Goal: Obtain resource: Download file/media

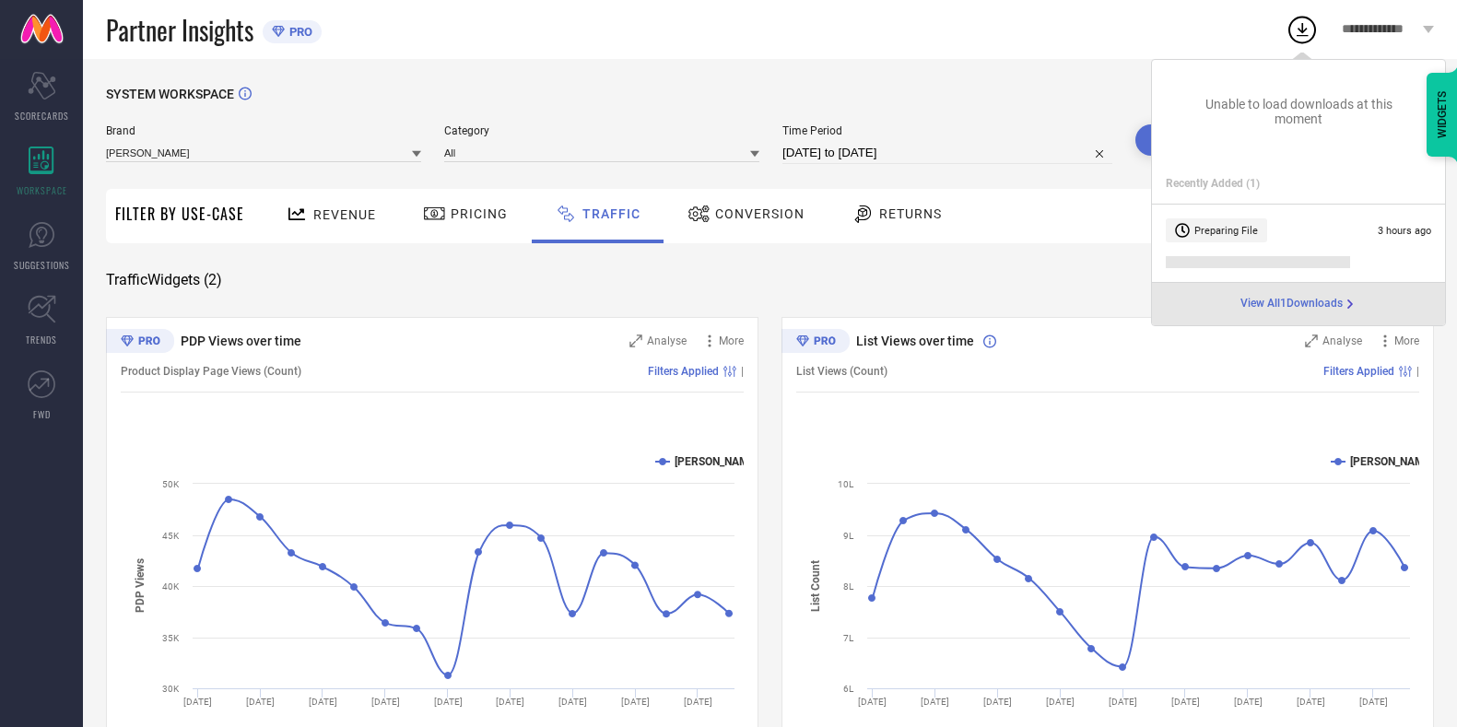
scroll to position [60, 0]
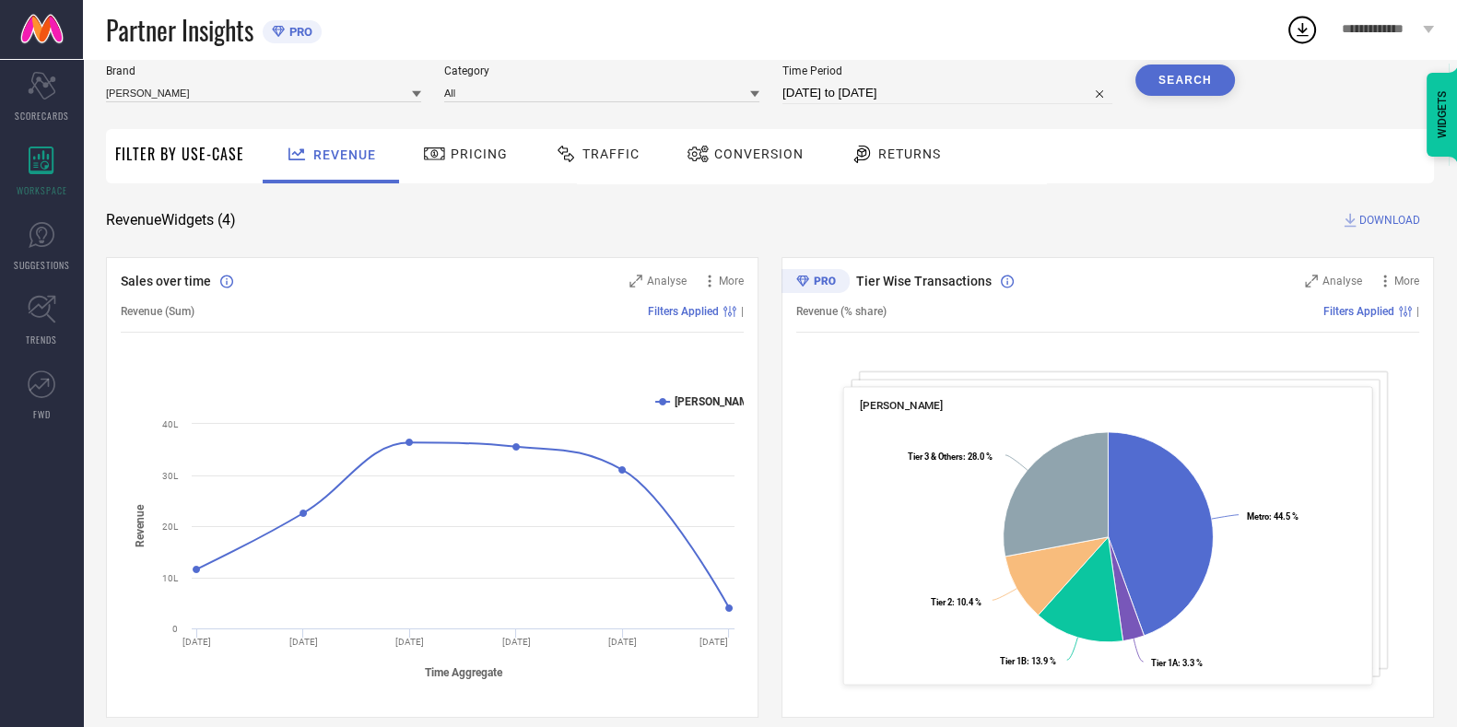
scroll to position [60, 0]
select select "6"
select select "2025"
select select "7"
select select "2025"
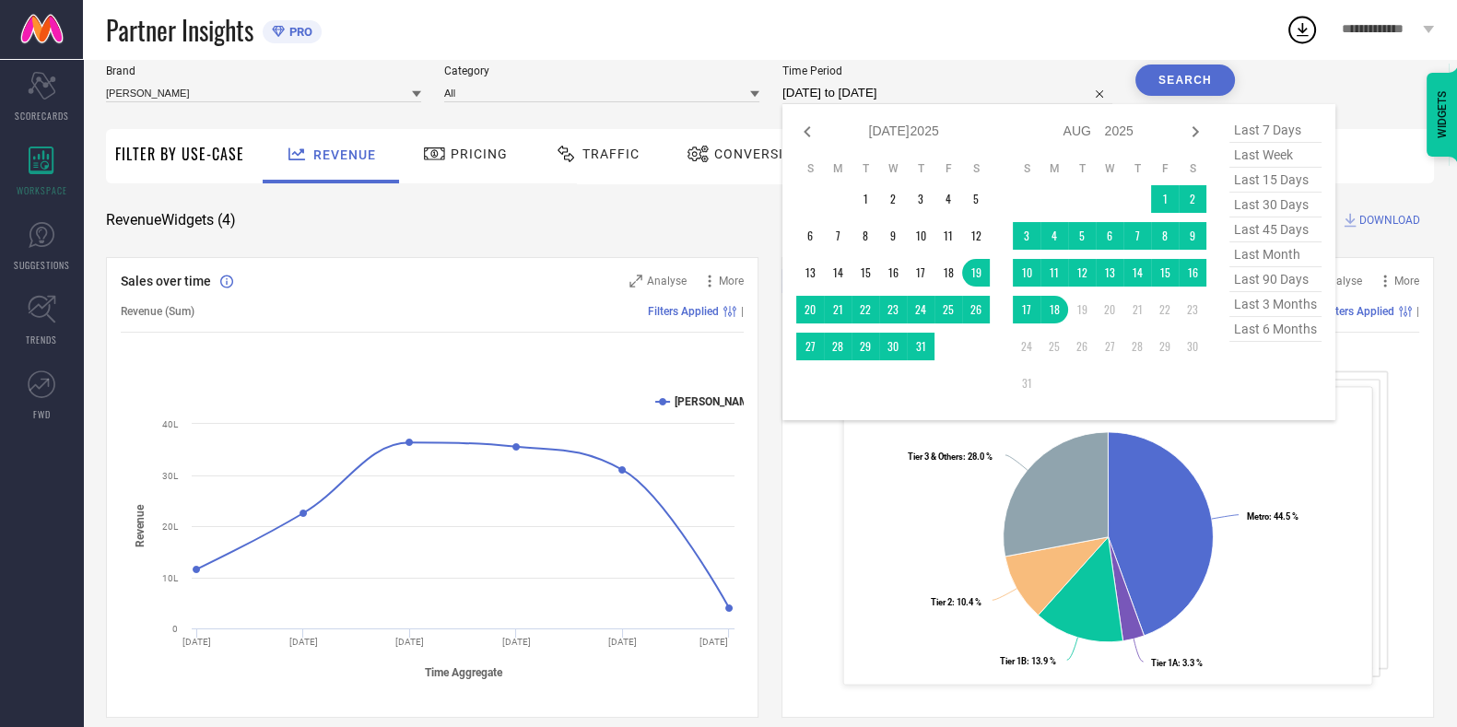
click at [837, 99] on input "[DATE] to [DATE]" at bounding box center [948, 93] width 330 height 22
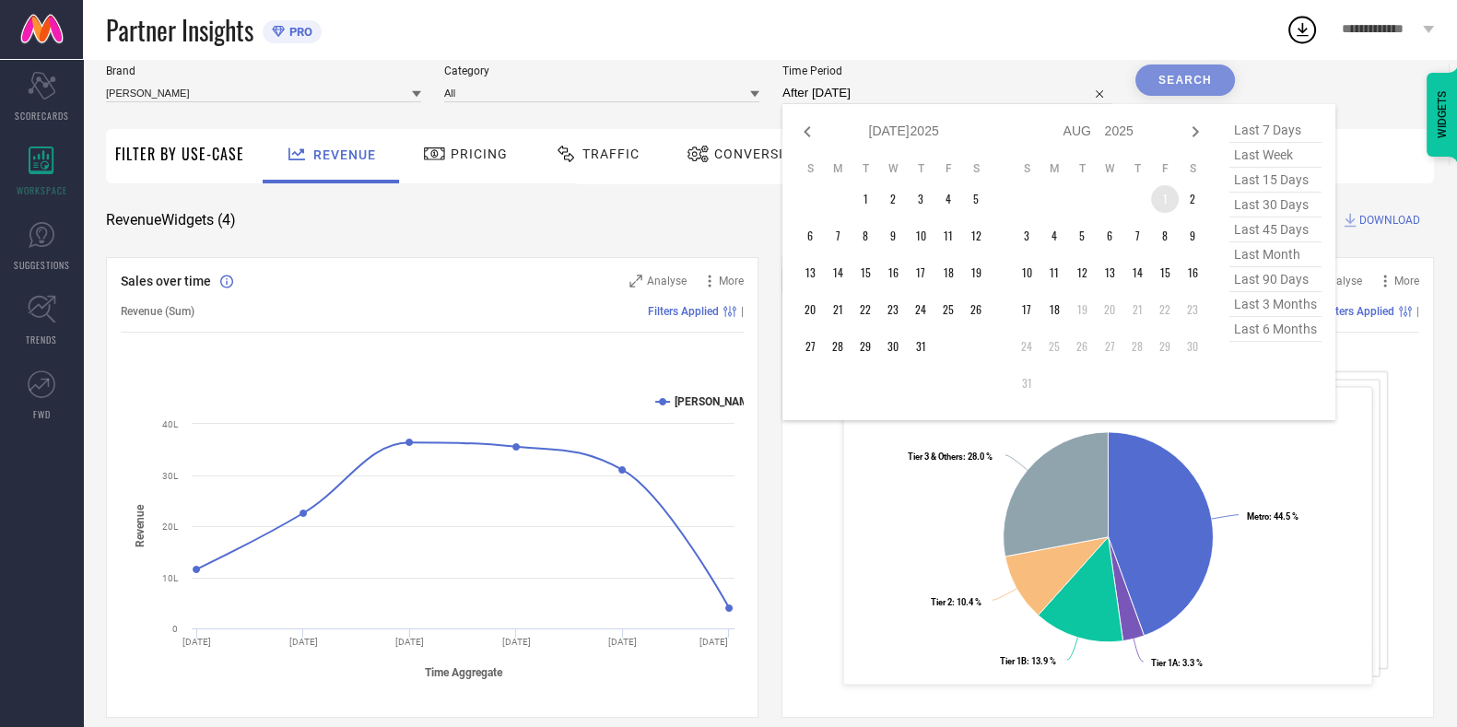
click at [1172, 207] on td "1" at bounding box center [1165, 199] width 28 height 28
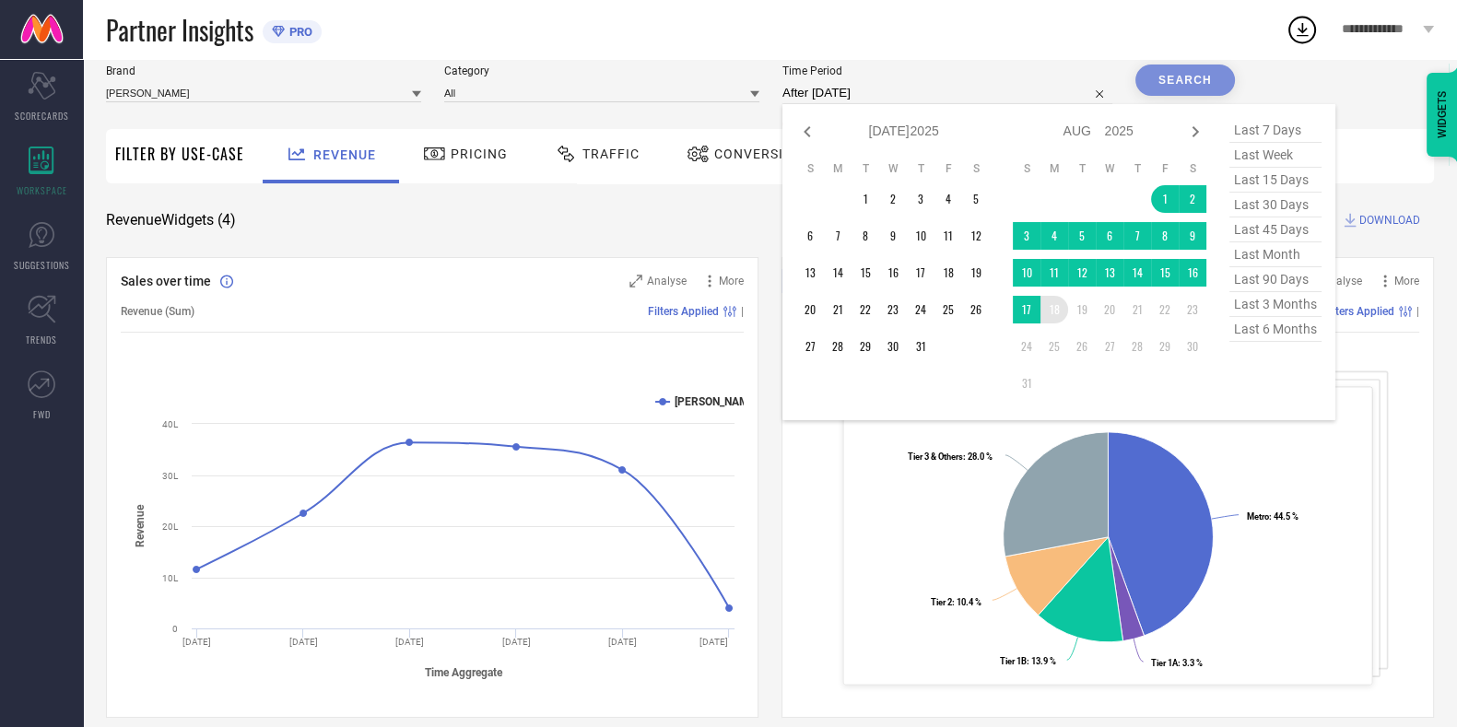
type input "[DATE] to [DATE]"
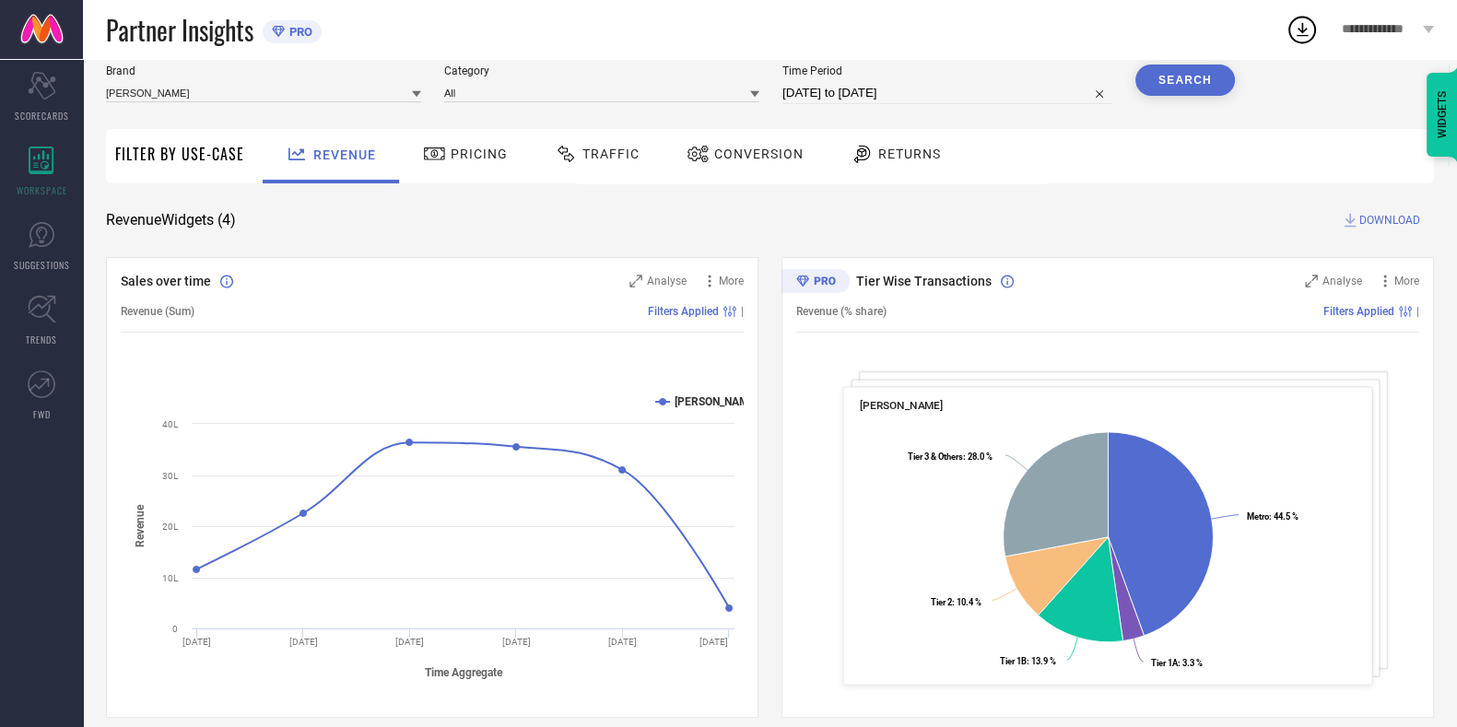
click at [1172, 81] on button "Search" at bounding box center [1186, 80] width 100 height 31
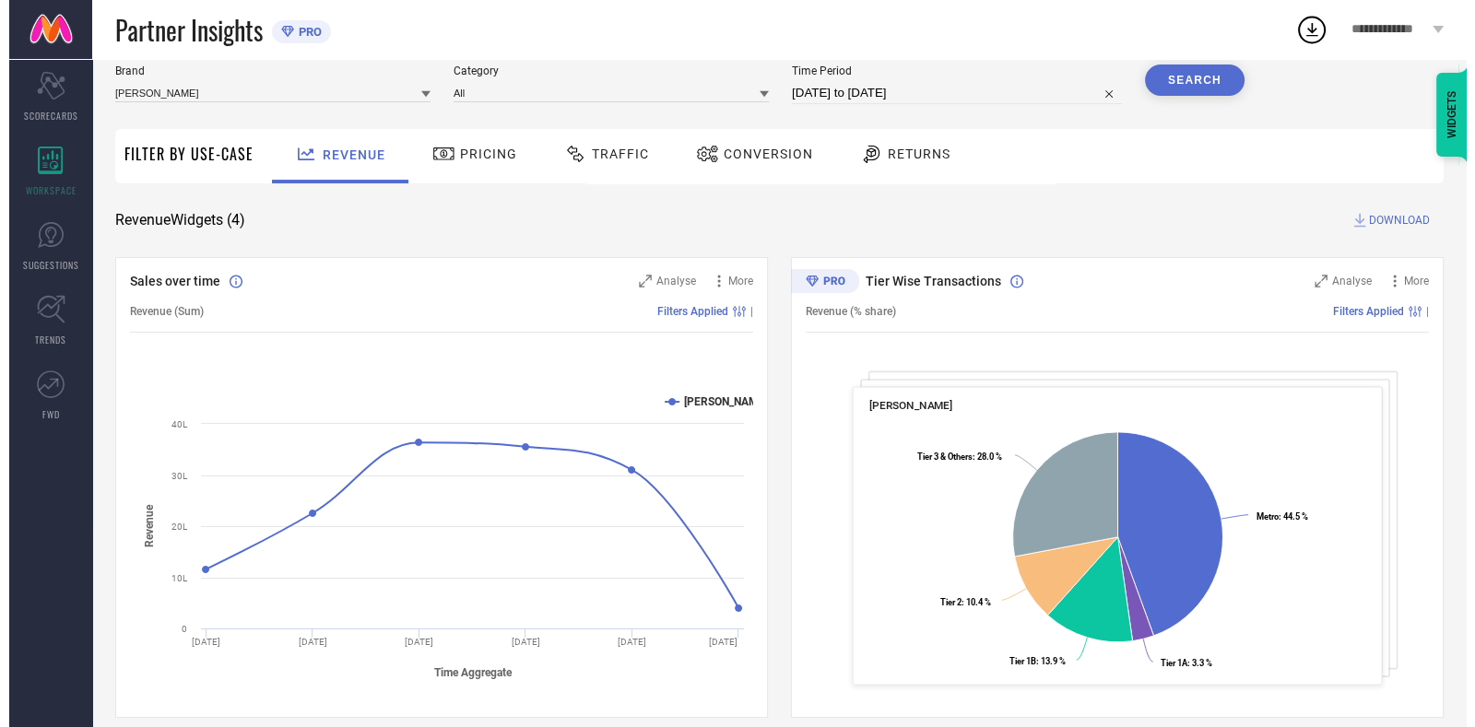
scroll to position [0, 0]
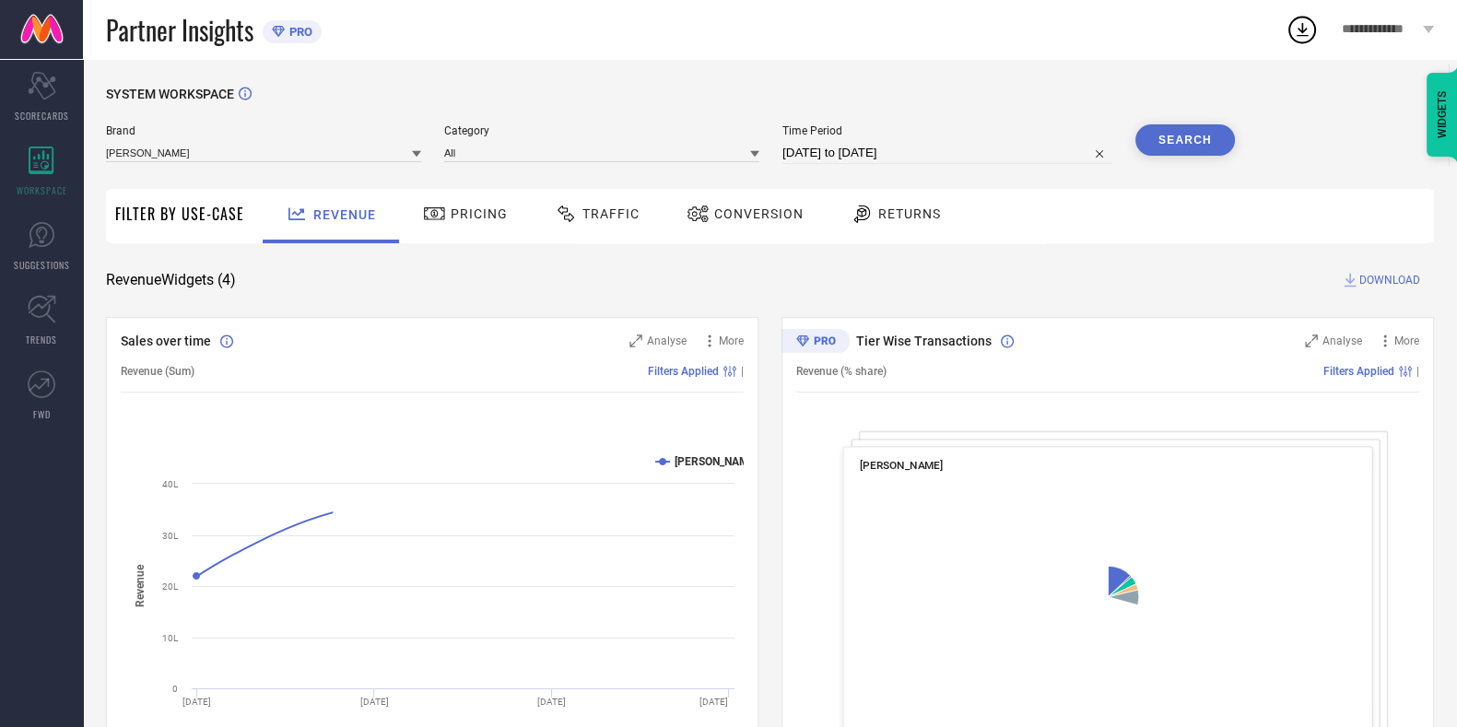
click at [1305, 29] on icon at bounding box center [1302, 29] width 33 height 33
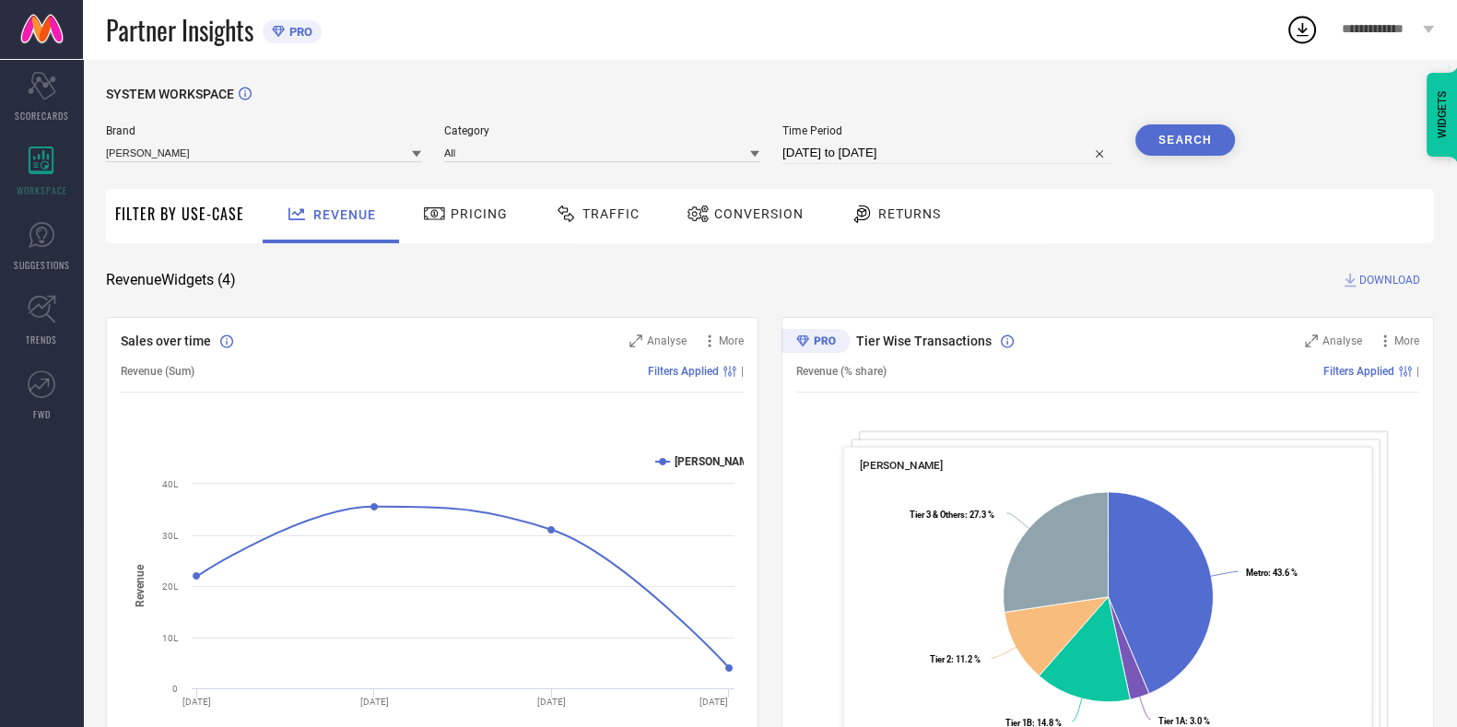
click at [632, 205] on div "Traffic" at bounding box center [597, 213] width 94 height 31
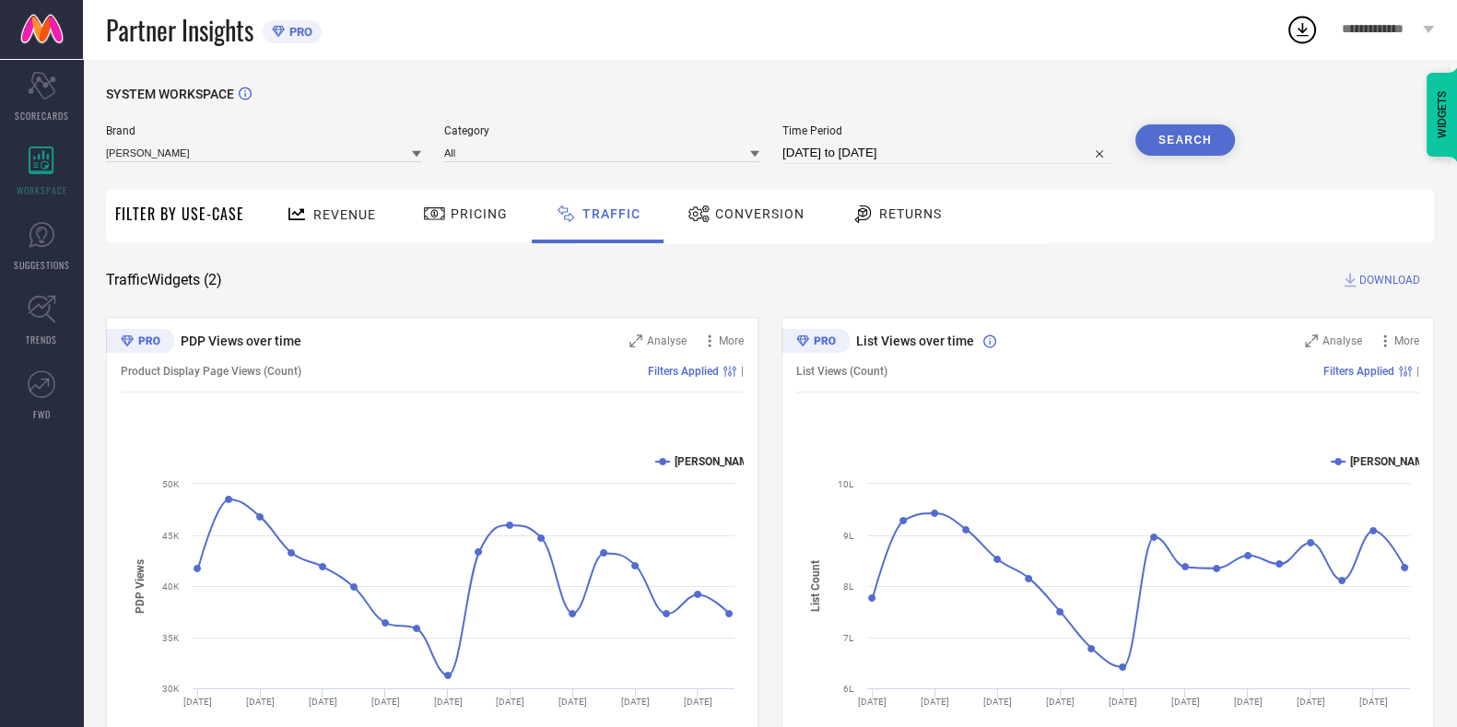
click at [1380, 279] on span "DOWNLOAD" at bounding box center [1390, 280] width 61 height 18
click at [1300, 34] on icon at bounding box center [1302, 29] width 33 height 33
click at [1309, 31] on icon at bounding box center [1302, 29] width 33 height 33
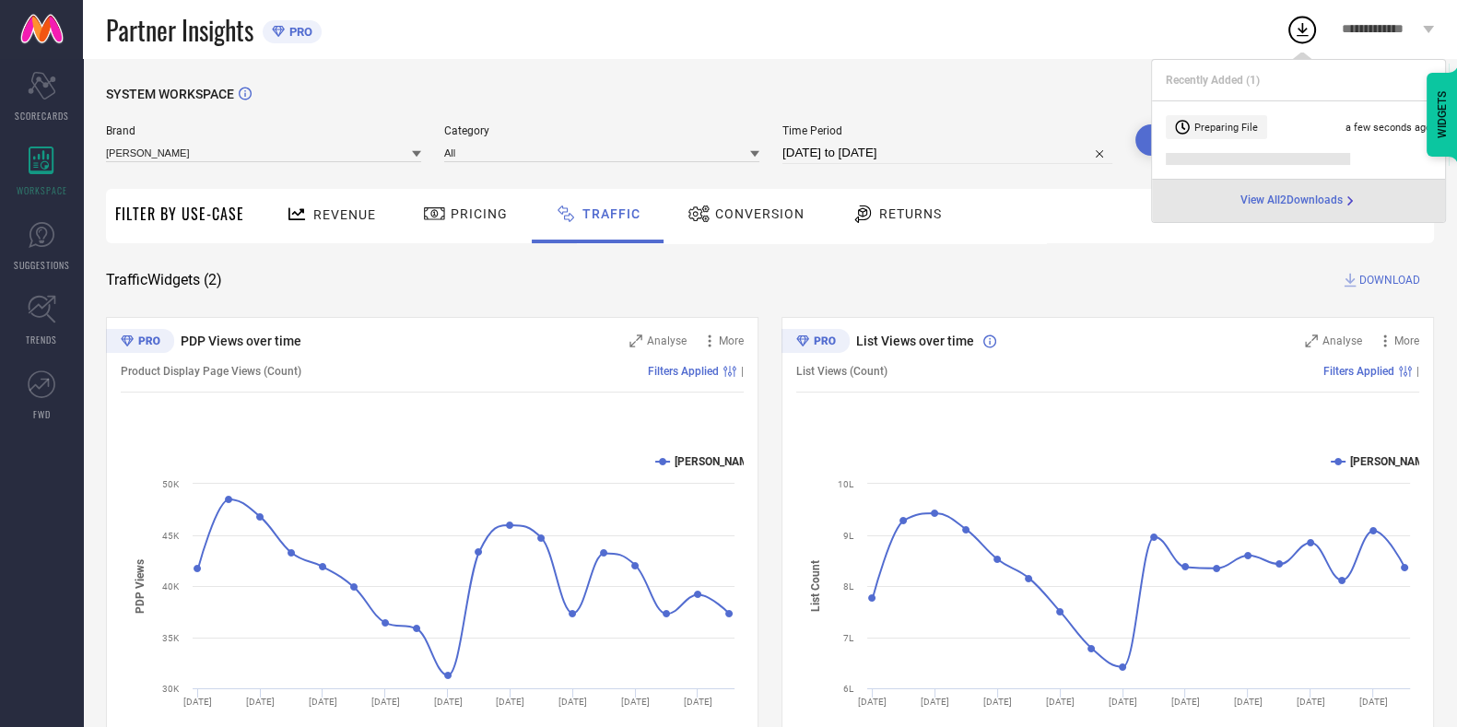
click at [1373, 141] on li "Preparing File a few seconds ago" at bounding box center [1298, 140] width 293 height 78
drag, startPoint x: 1330, startPoint y: 189, endPoint x: 1314, endPoint y: 200, distance: 19.2
click at [1314, 200] on div "View All 2 Downloads" at bounding box center [1298, 201] width 293 height 42
click at [1314, 200] on span "View All 2 Downloads" at bounding box center [1292, 201] width 102 height 15
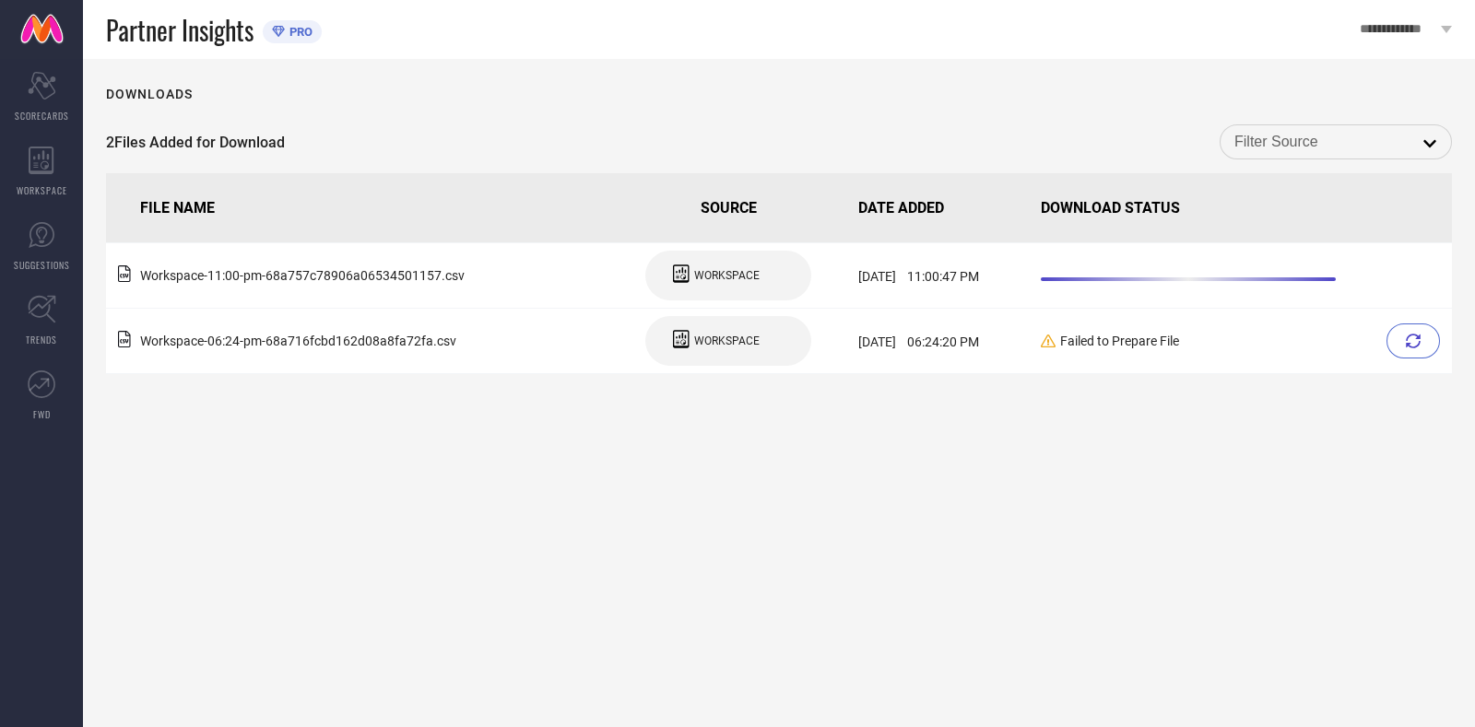
click at [1382, 152] on input at bounding box center [1335, 142] width 203 height 24
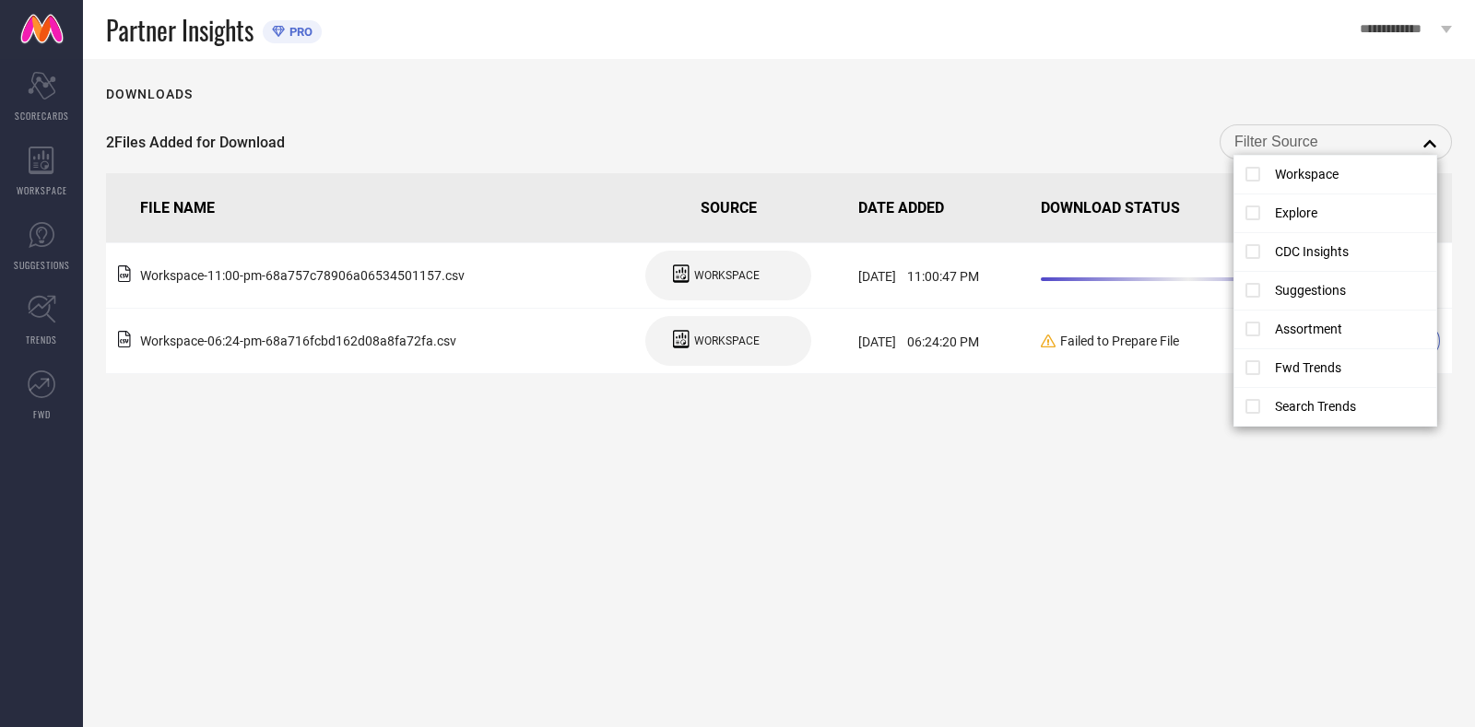
click at [1126, 138] on div "2 Files Added for Download close" at bounding box center [779, 141] width 1346 height 35
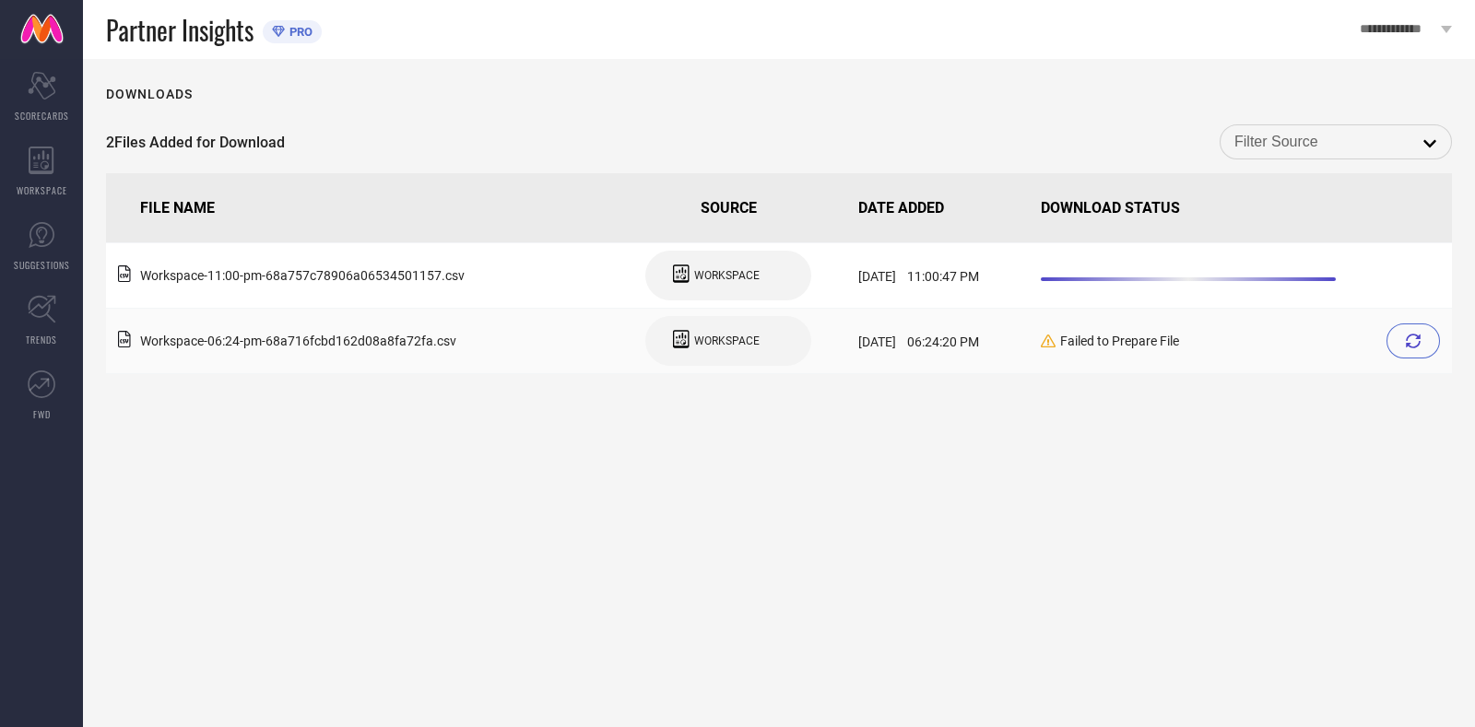
click at [1432, 325] on div "Failed to Prepare File" at bounding box center [1243, 341] width 404 height 35
click at [1415, 347] on icon at bounding box center [1413, 341] width 15 height 15
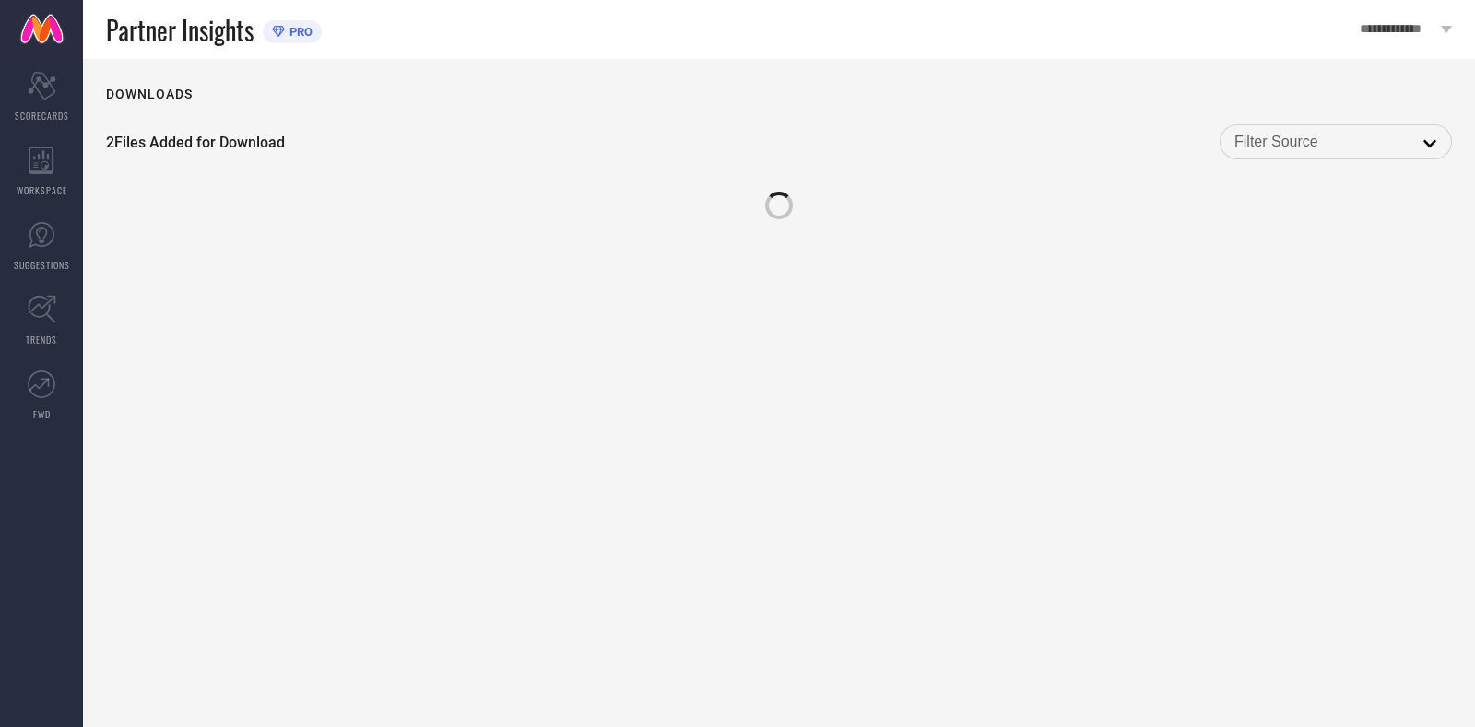
click at [1415, 347] on div "Downloads 2 Files Added for Download open" at bounding box center [779, 393] width 1392 height 668
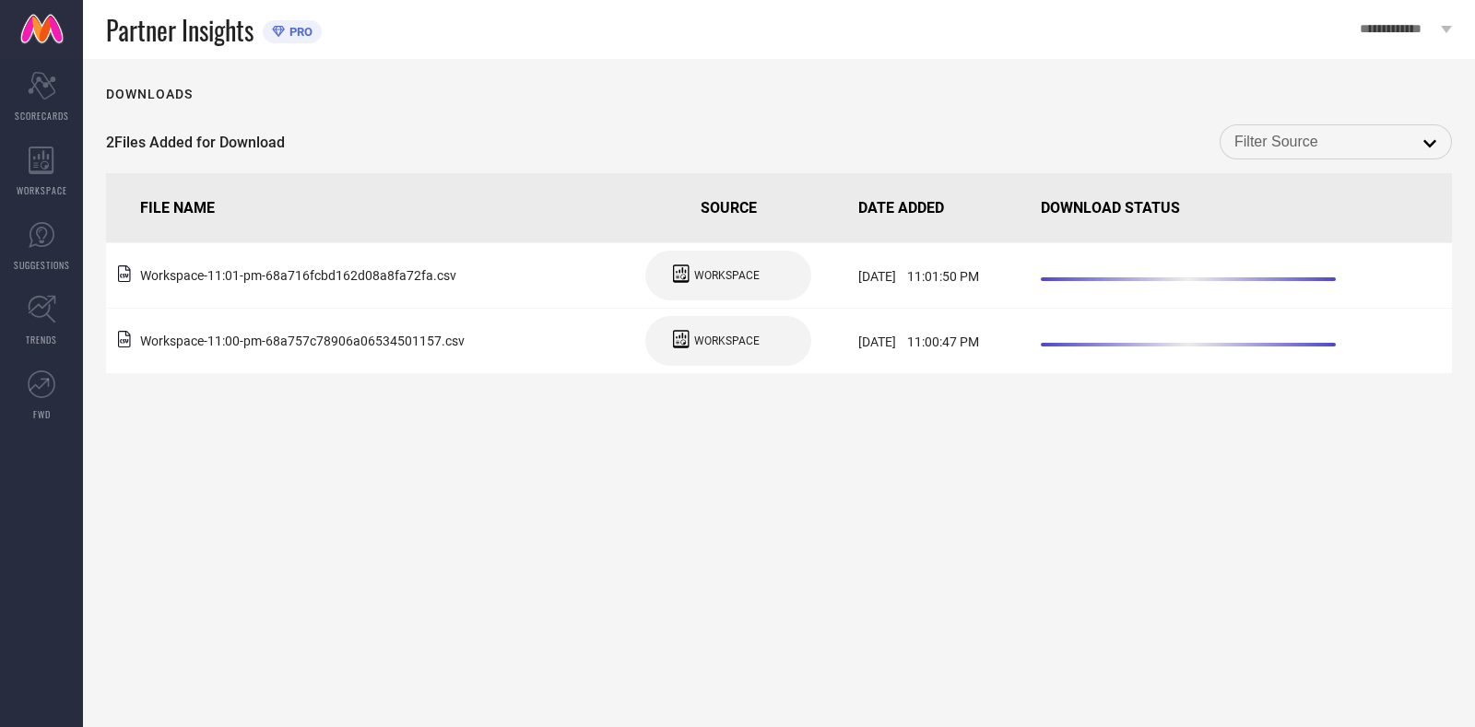
click at [1326, 522] on div "Downloads 2 Files Added for Download open FILE NAME SOURCE DATE ADDED DOWNLOAD …" at bounding box center [779, 393] width 1392 height 668
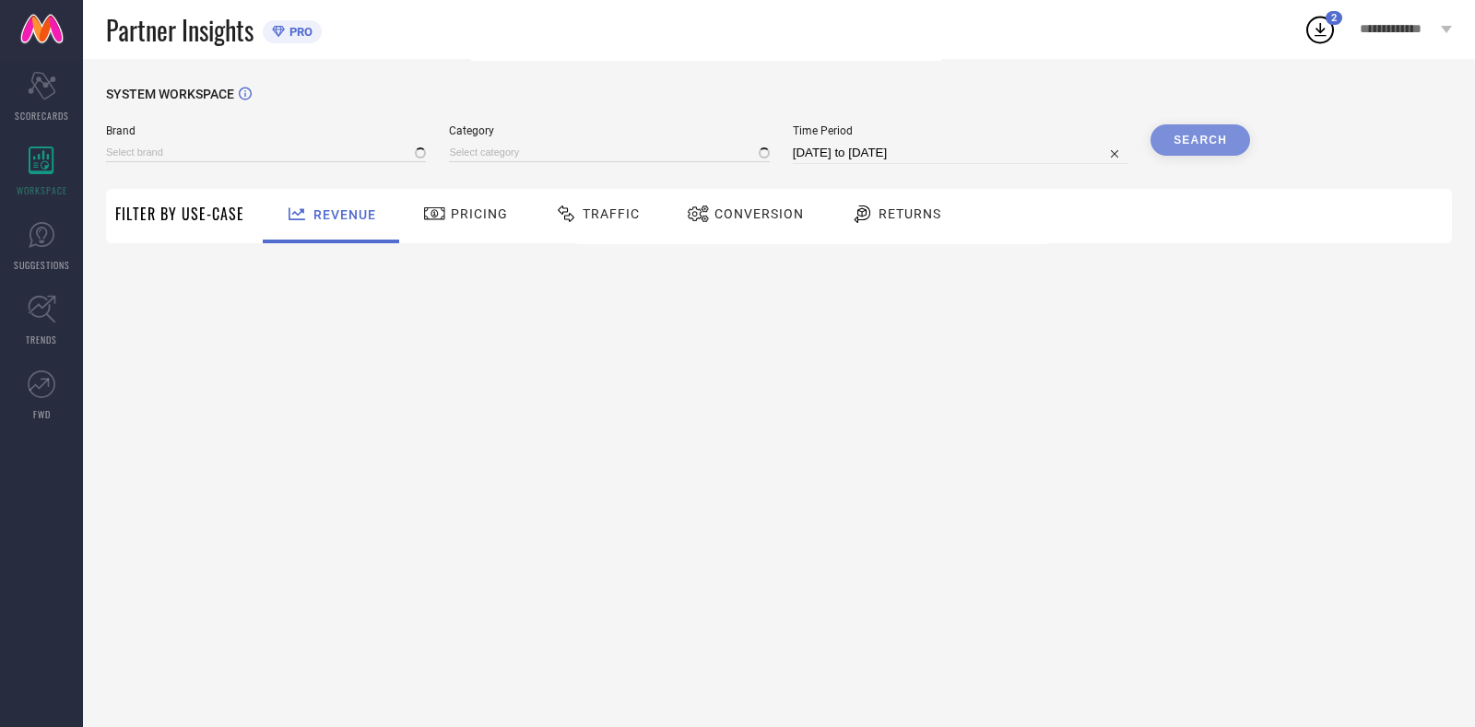
type input "[PERSON_NAME]"
type input "All"
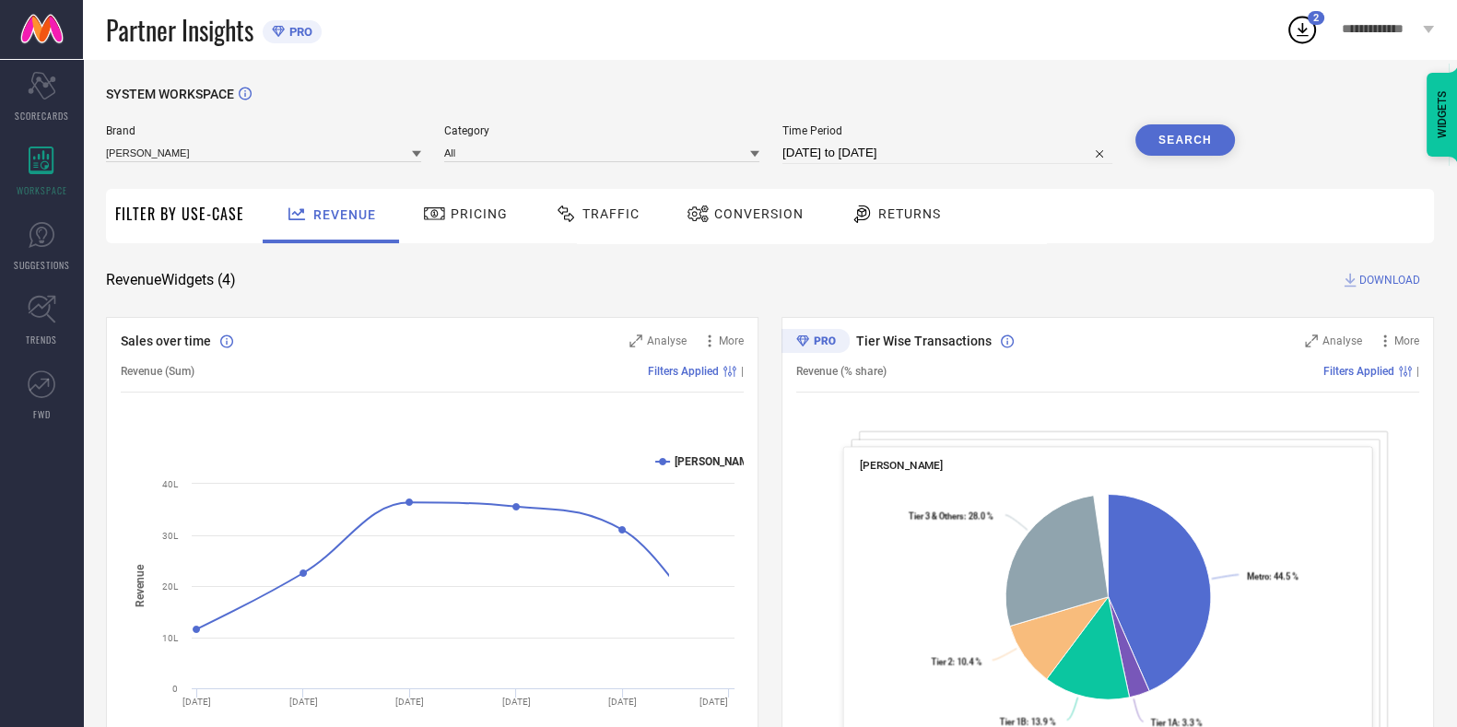
drag, startPoint x: 854, startPoint y: 138, endPoint x: 852, endPoint y: 154, distance: 15.9
click at [852, 154] on div "Time Period [DATE] to [DATE]" at bounding box center [948, 144] width 330 height 40
select select "6"
select select "2025"
select select "7"
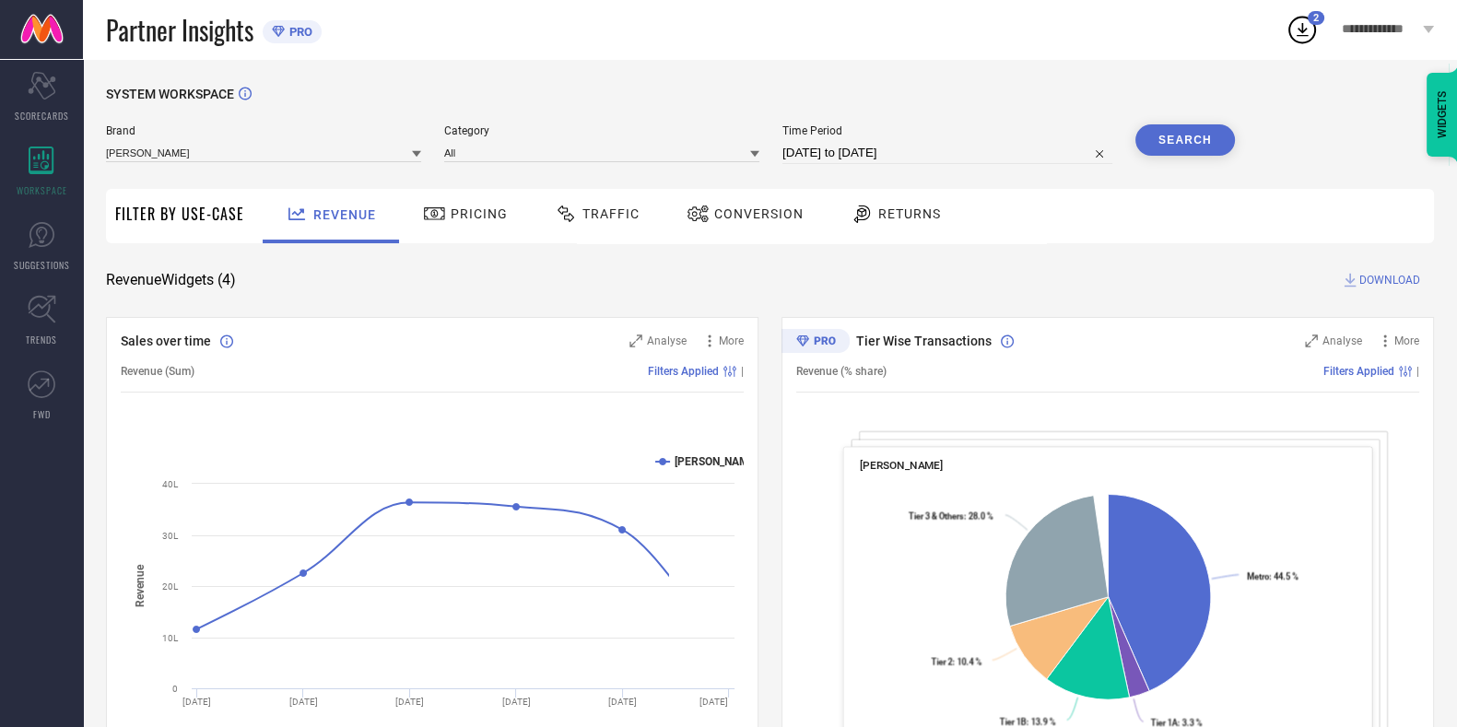
select select "2025"
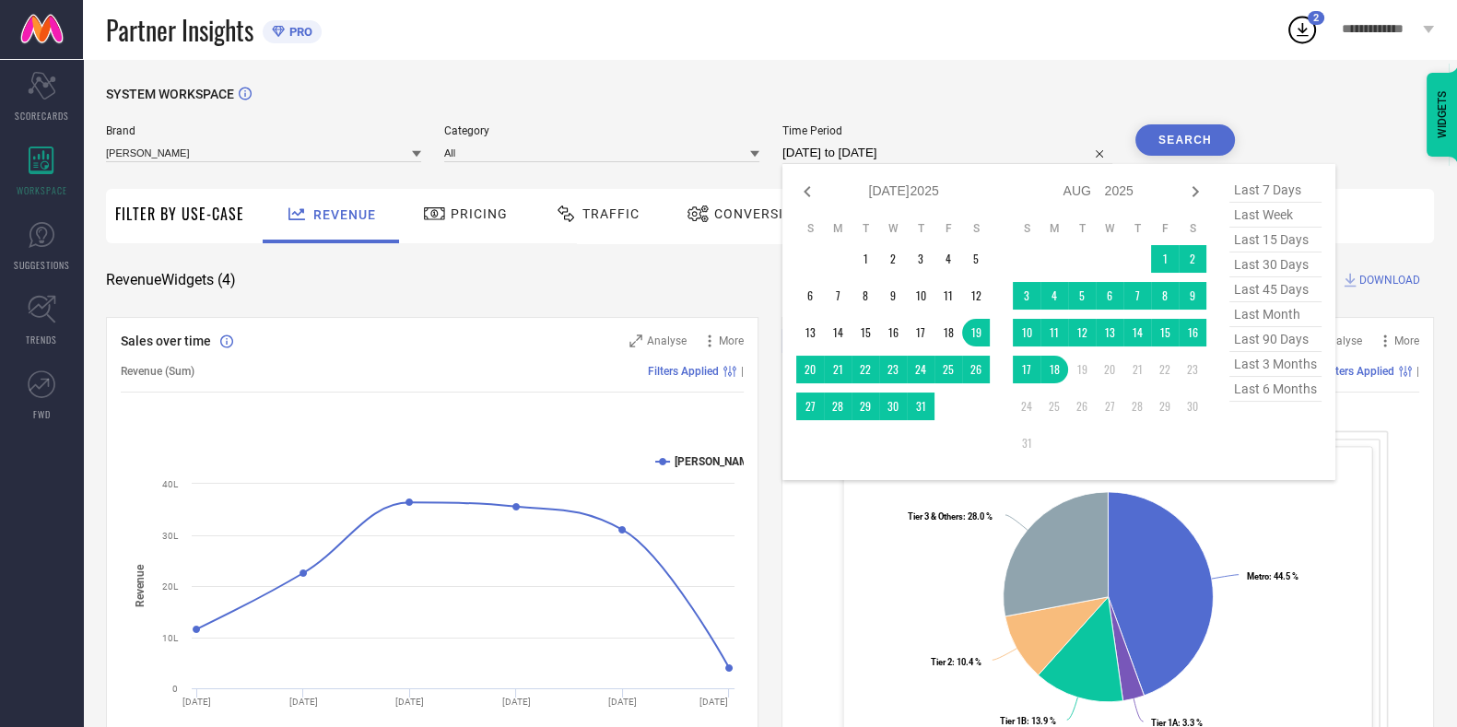
click at [852, 154] on input "[DATE] to [DATE]" at bounding box center [948, 153] width 330 height 22
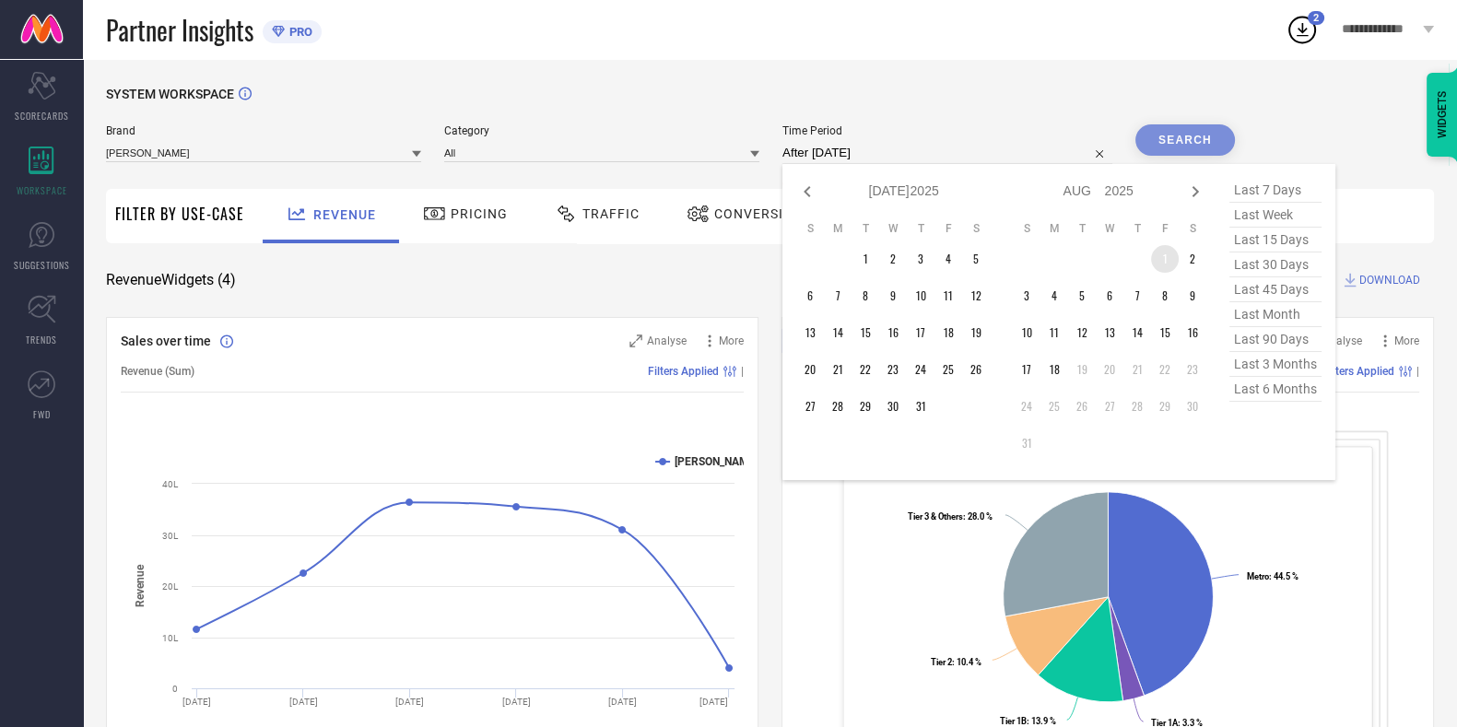
click at [1164, 255] on td "1" at bounding box center [1165, 259] width 28 height 28
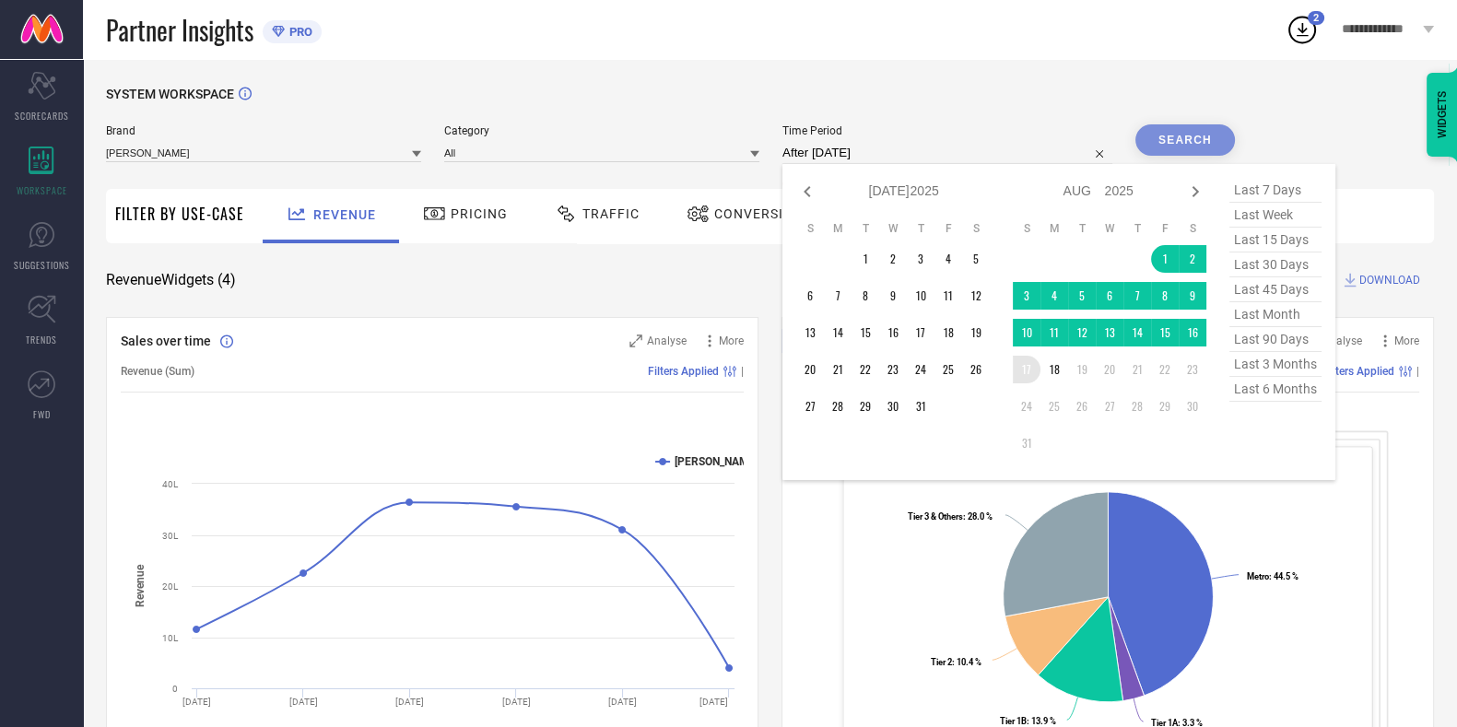
type input "[DATE] to [DATE]"
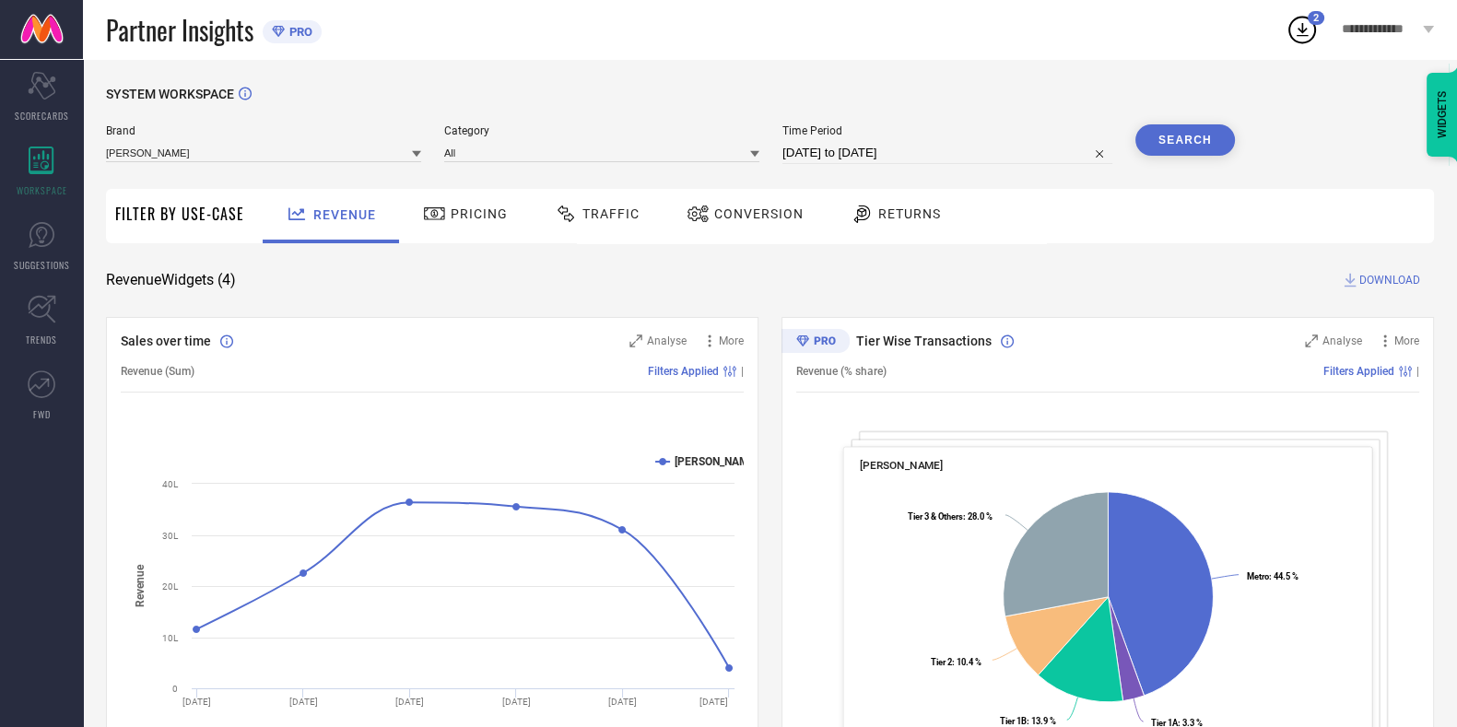
click at [1189, 137] on button "Search" at bounding box center [1186, 139] width 100 height 31
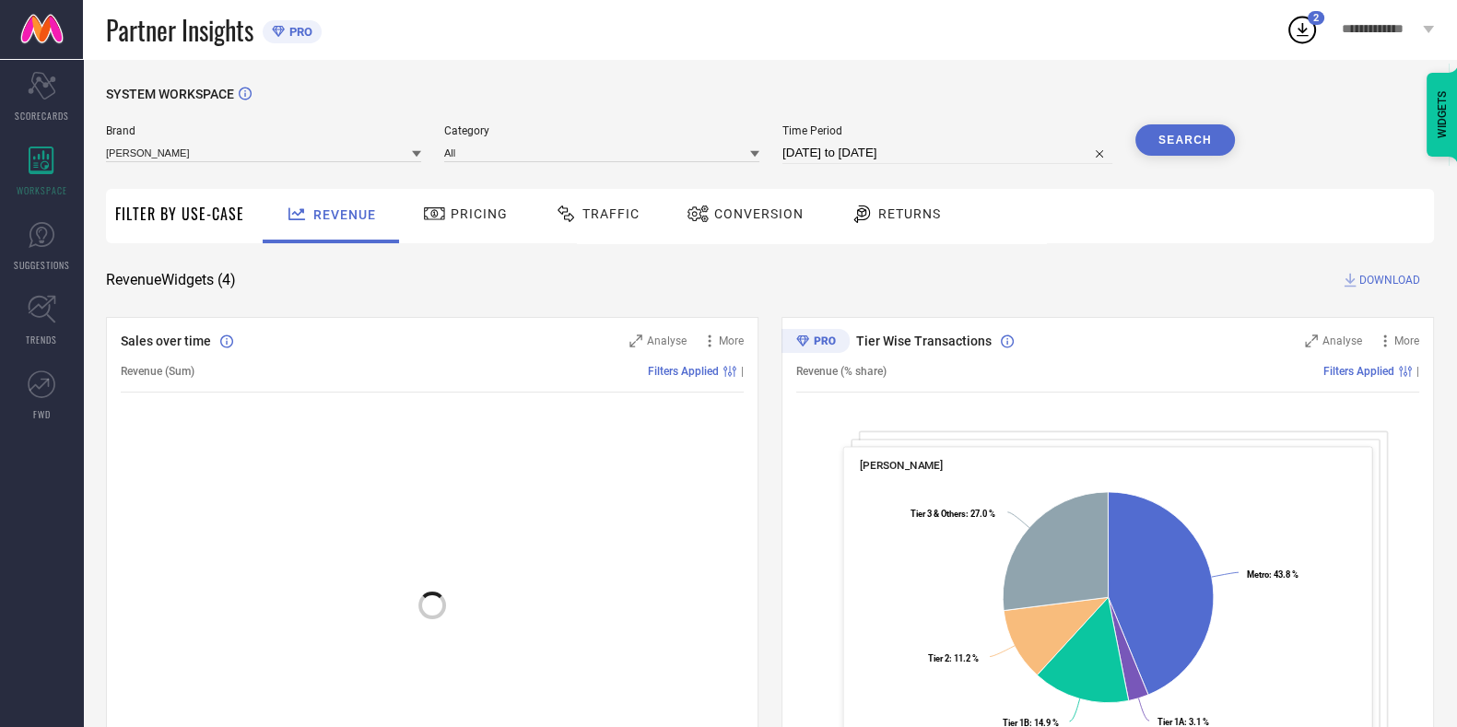
click at [587, 226] on div "Traffic" at bounding box center [597, 213] width 94 height 31
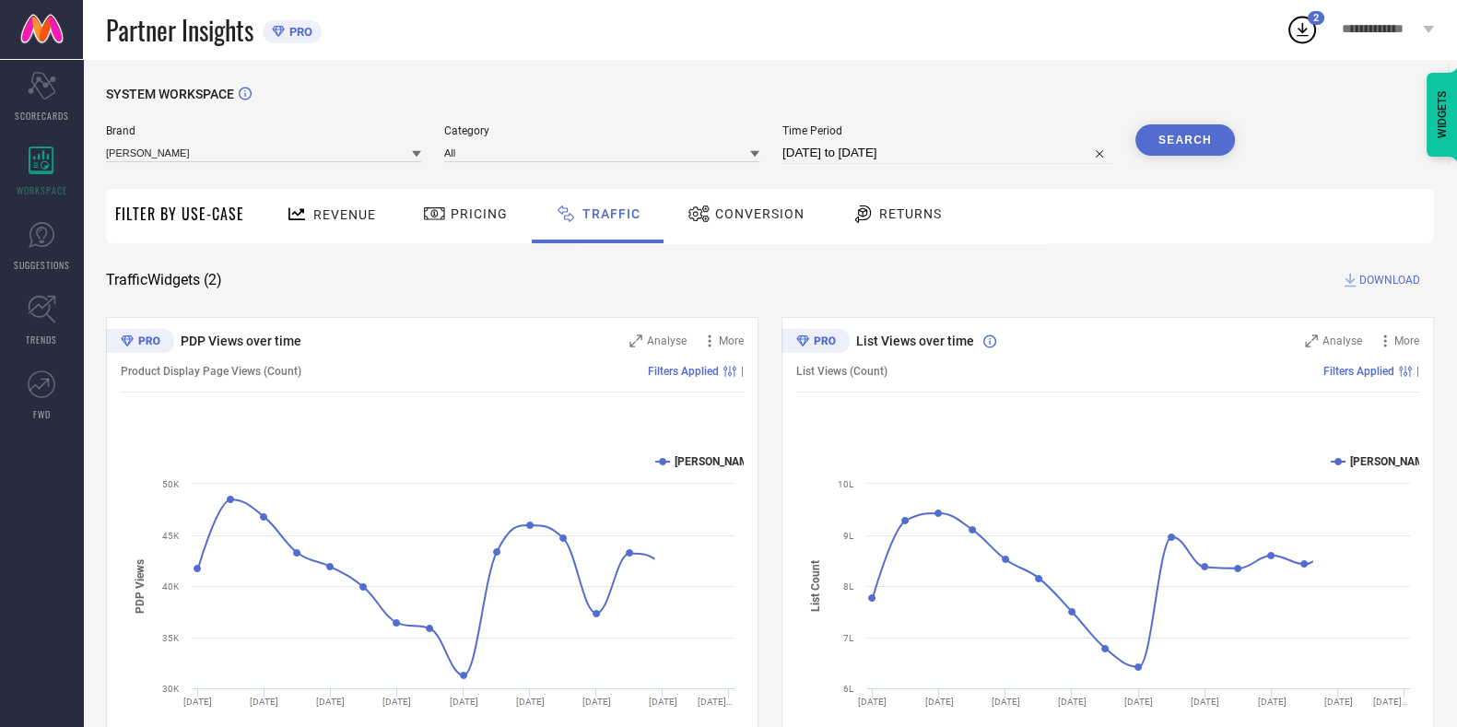
click at [1396, 289] on span "DOWNLOAD" at bounding box center [1390, 280] width 61 height 18
click at [1377, 272] on span "DOWNLOAD" at bounding box center [1390, 280] width 61 height 18
click at [1307, 31] on icon at bounding box center [1302, 29] width 33 height 33
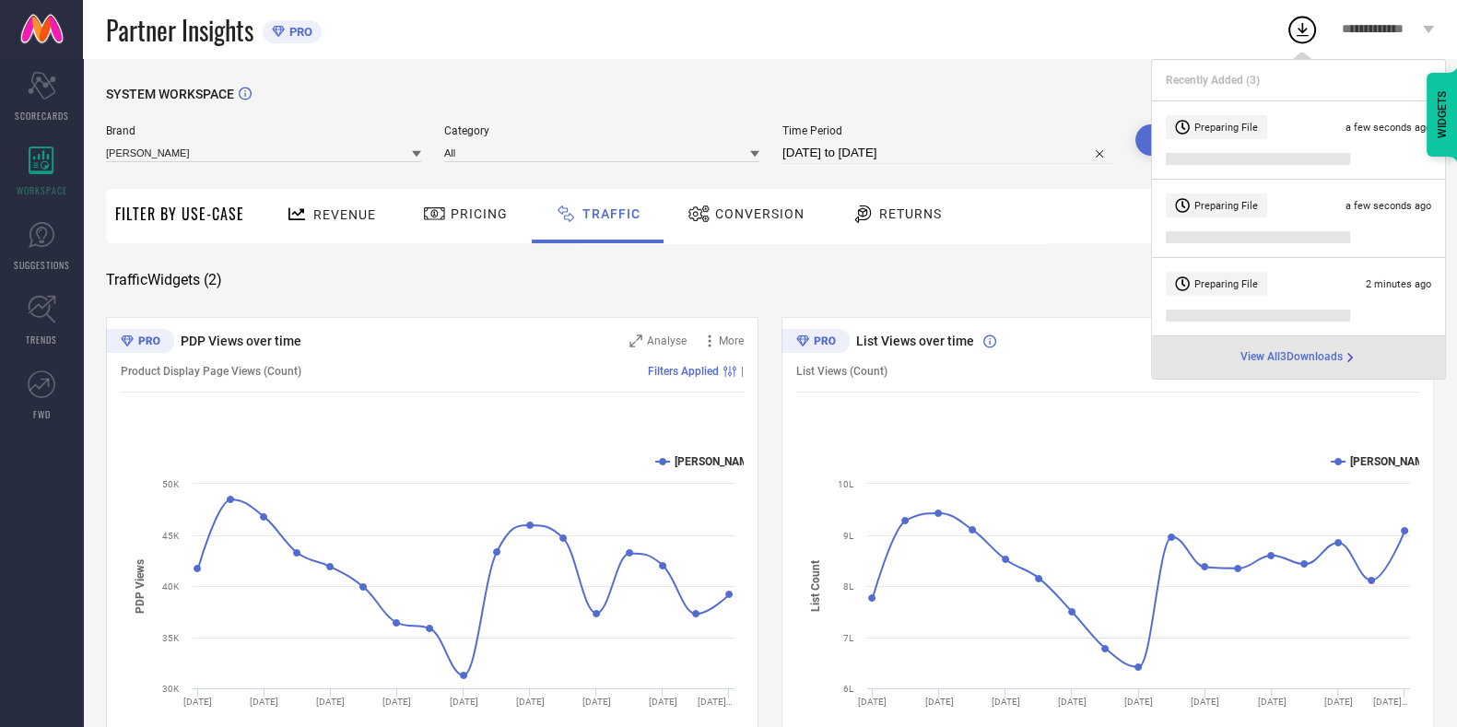
click at [1309, 352] on span "View All 3 Downloads" at bounding box center [1292, 357] width 102 height 15
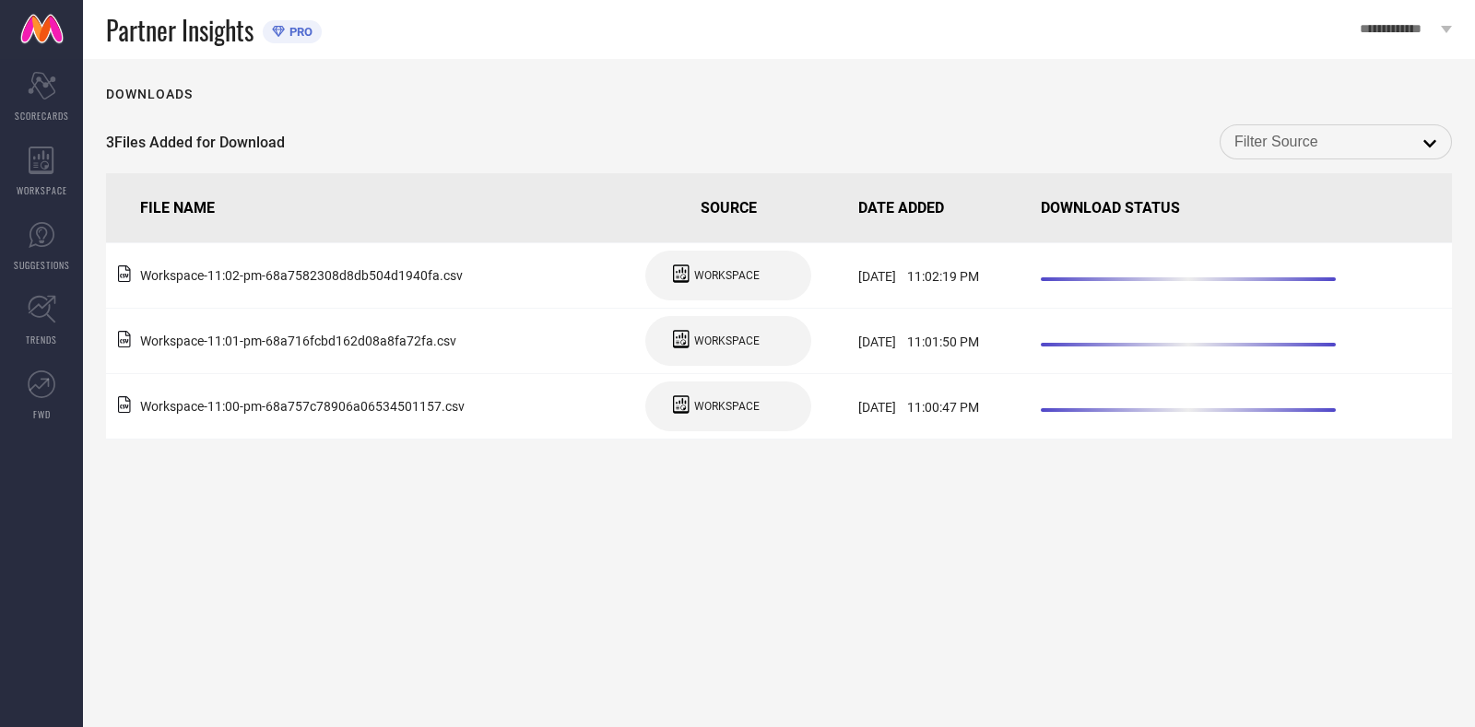
click at [801, 83] on div "Downloads 3 Files Added for Download open FILE NAME SOURCE DATE ADDED DOWNLOAD …" at bounding box center [779, 393] width 1392 height 668
